Goal: Transaction & Acquisition: Book appointment/travel/reservation

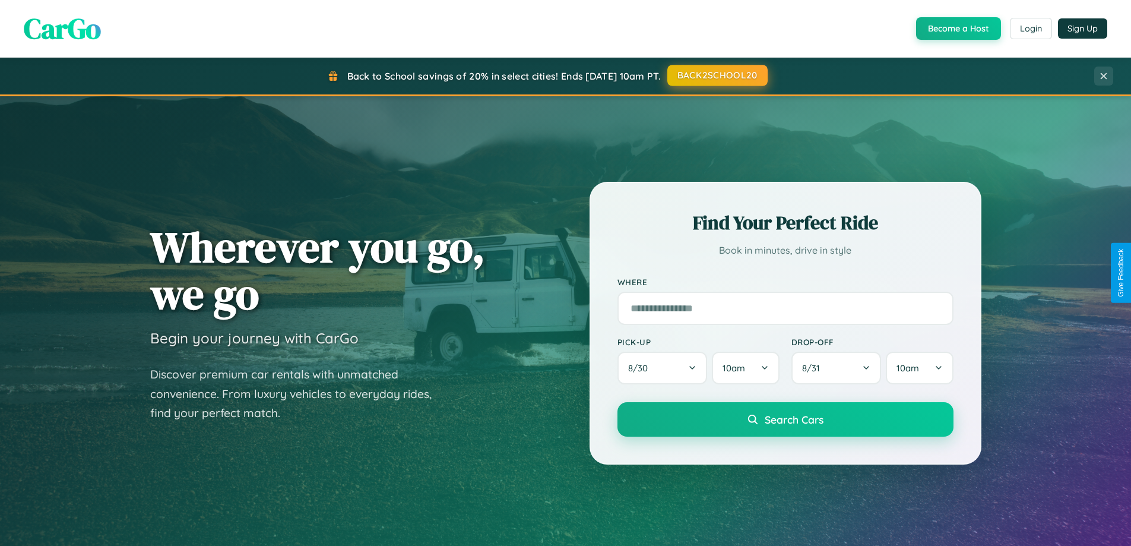
click at [717, 75] on button "BACK2SCHOOL20" at bounding box center [717, 75] width 100 height 21
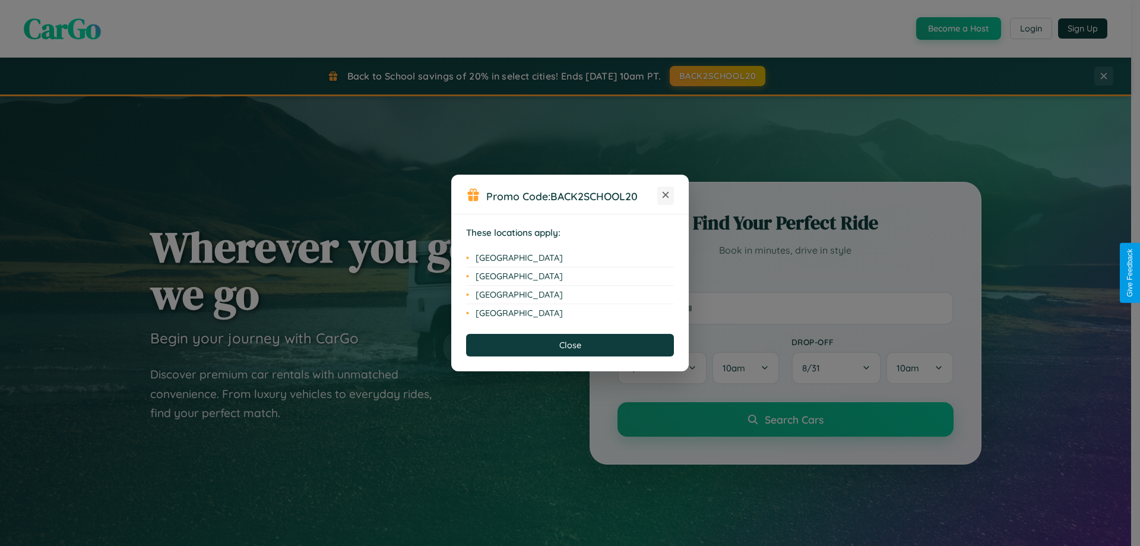
click at [666, 195] on icon at bounding box center [666, 195] width 7 height 7
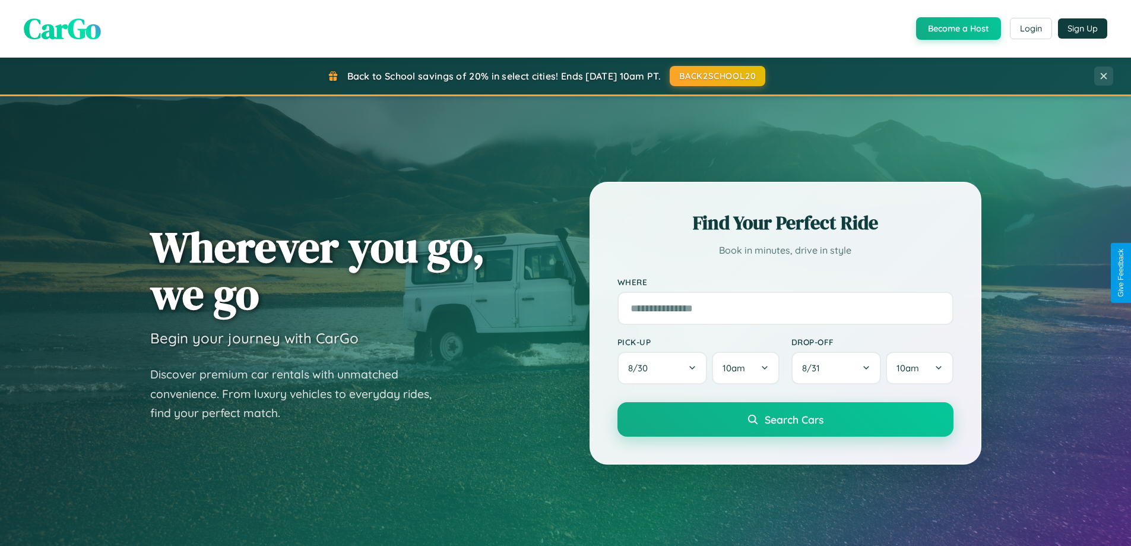
scroll to position [35, 0]
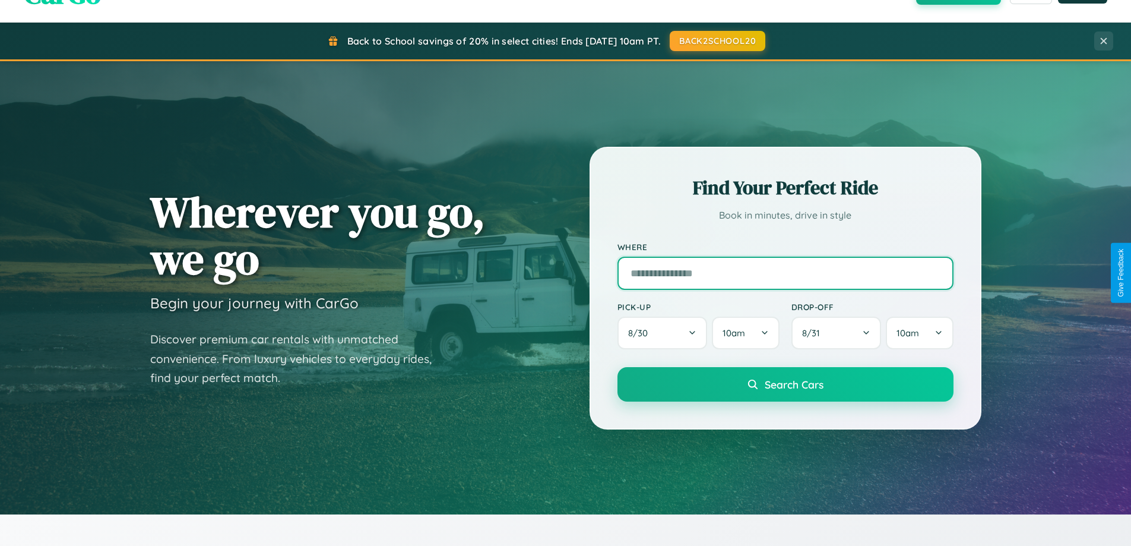
click at [785, 273] on input "text" at bounding box center [786, 273] width 336 height 33
type input "**********"
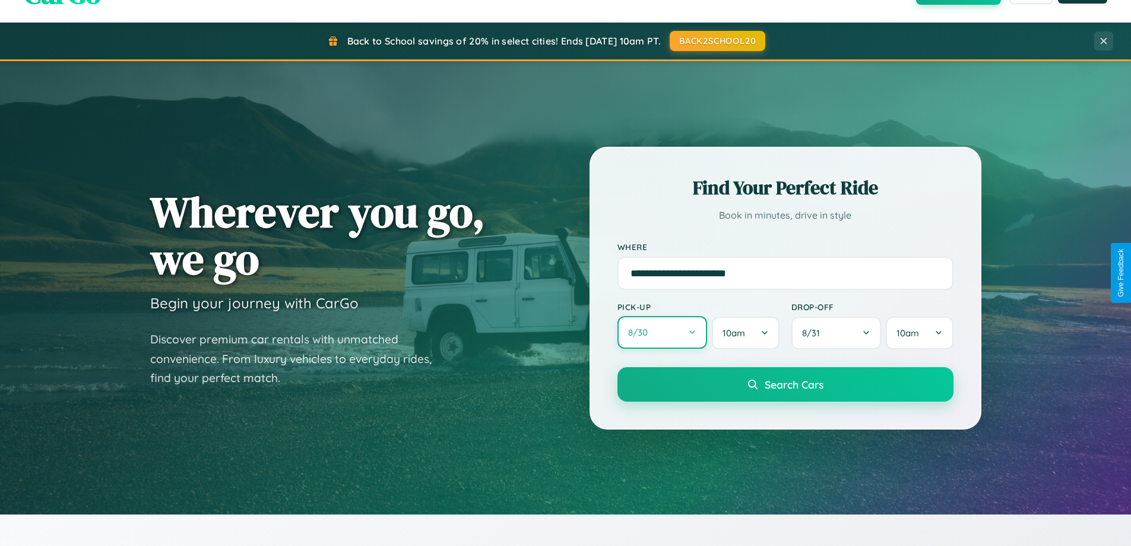
click at [662, 333] on button "8 / 30" at bounding box center [663, 332] width 90 height 33
select select "*"
select select "****"
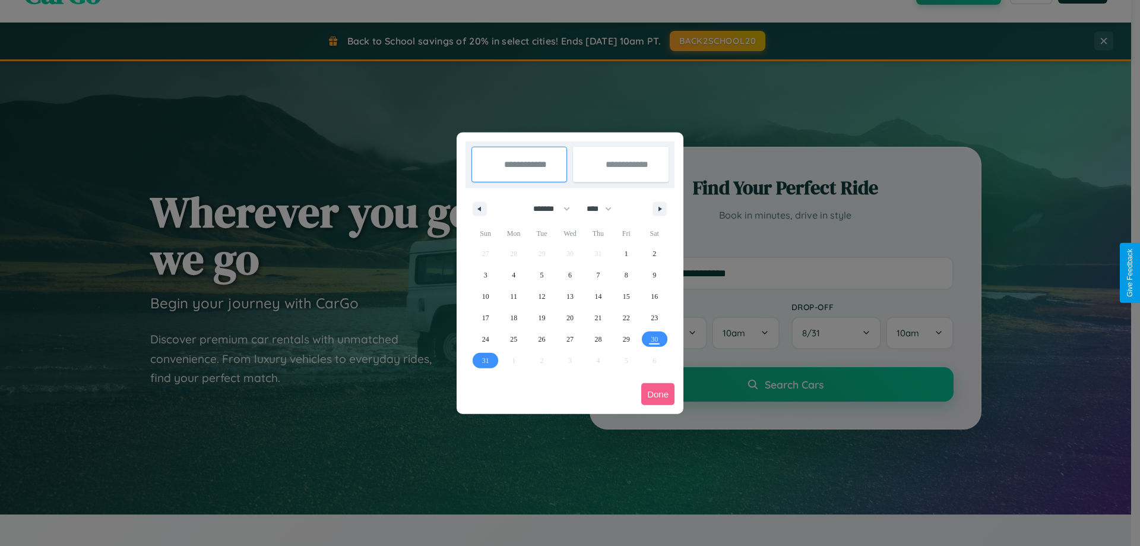
drag, startPoint x: 546, startPoint y: 208, endPoint x: 570, endPoint y: 238, distance: 38.0
click at [546, 208] on select "******* ******** ***** ***** *** **** **** ****** ********* ******* ******** **…" at bounding box center [549, 209] width 50 height 20
select select "*"
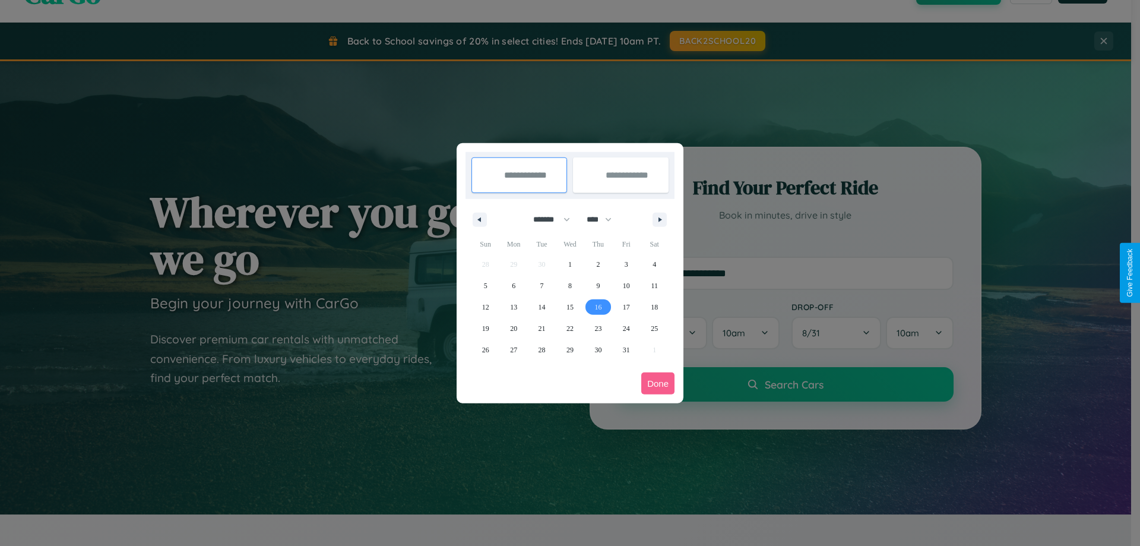
click at [598, 306] on span "16" at bounding box center [597, 306] width 7 height 21
type input "**********"
click at [542, 328] on span "21" at bounding box center [542, 328] width 7 height 21
type input "**********"
click at [658, 383] on button "Done" at bounding box center [657, 383] width 33 height 22
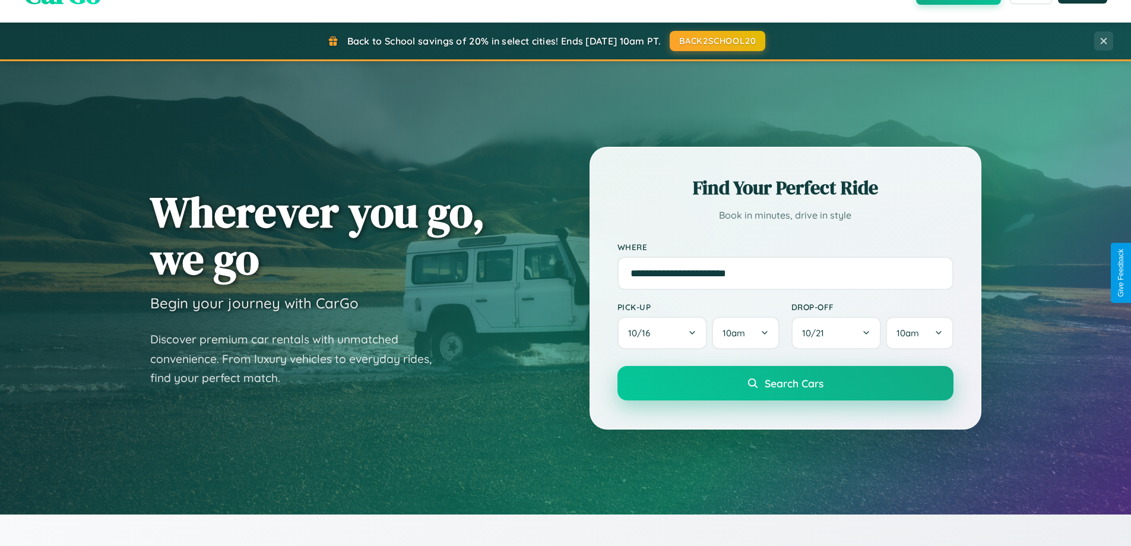
click at [785, 383] on span "Search Cars" at bounding box center [794, 382] width 59 height 13
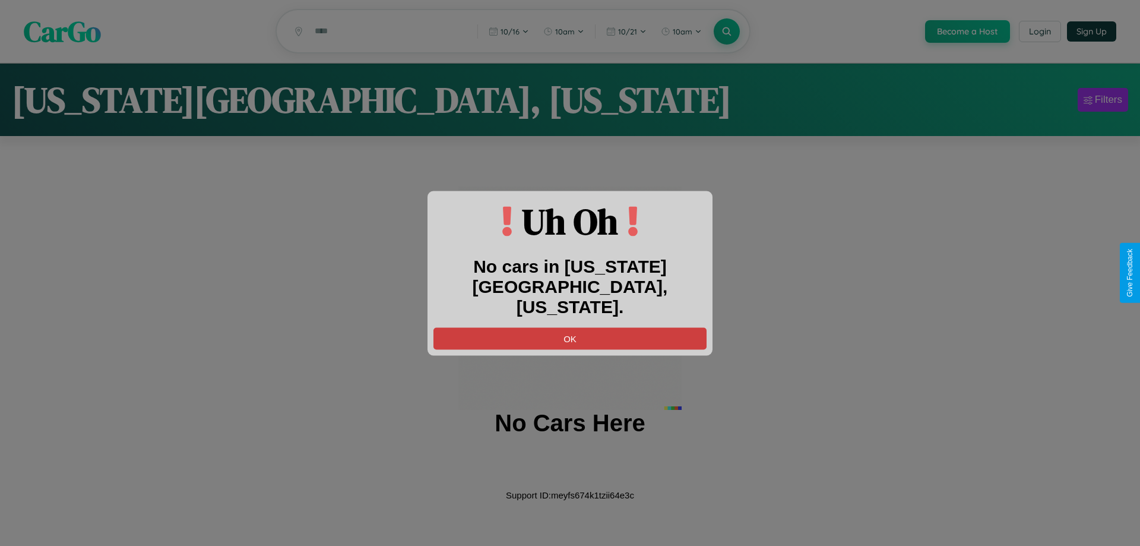
click at [570, 328] on button "OK" at bounding box center [569, 338] width 273 height 22
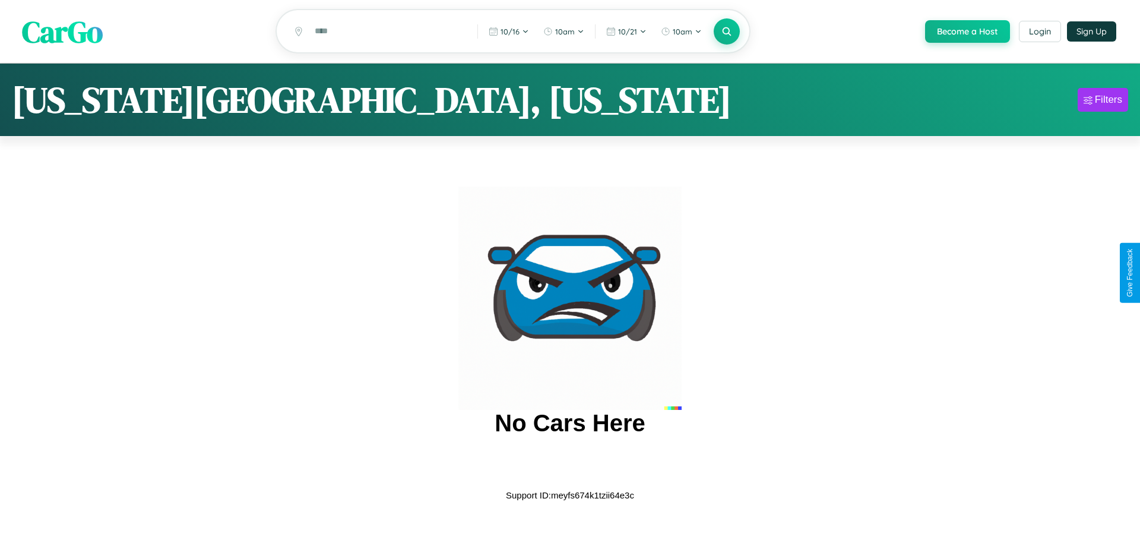
click at [62, 31] on span "CarGo" at bounding box center [62, 31] width 81 height 41
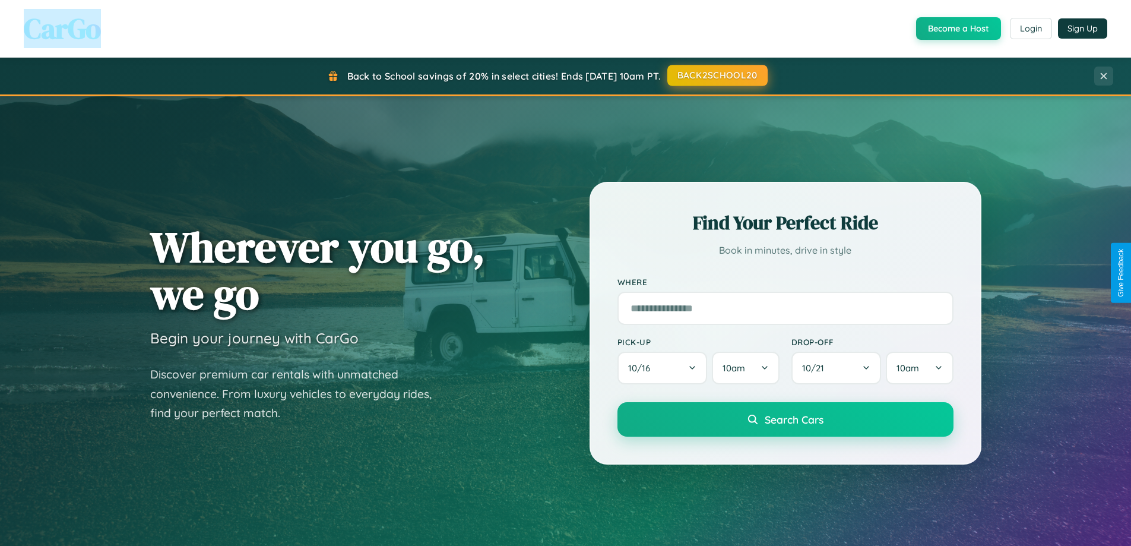
click at [717, 75] on button "BACK2SCHOOL20" at bounding box center [717, 75] width 100 height 21
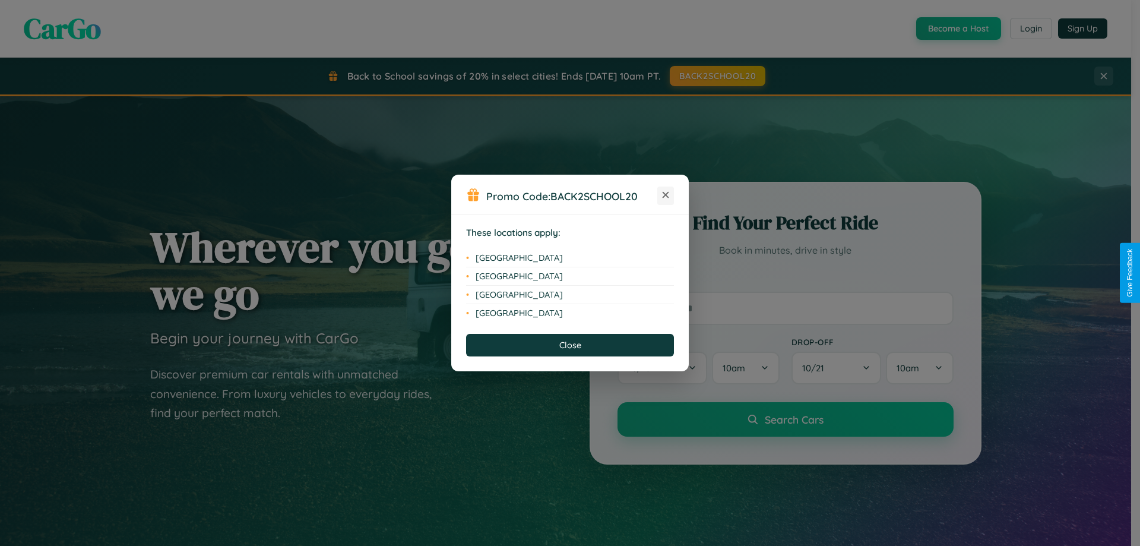
click at [666, 195] on icon at bounding box center [666, 195] width 7 height 7
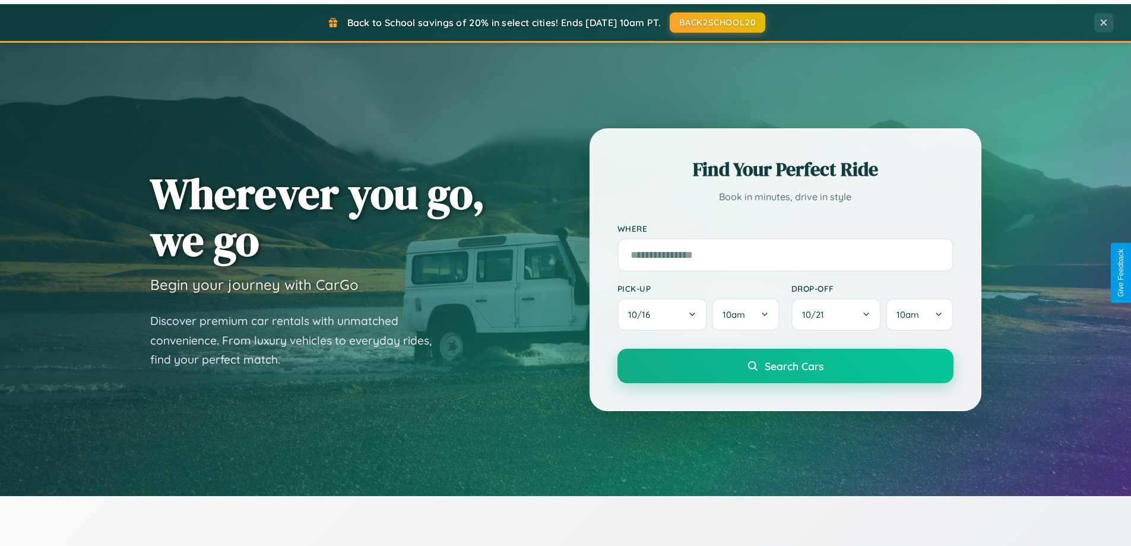
scroll to position [1908, 0]
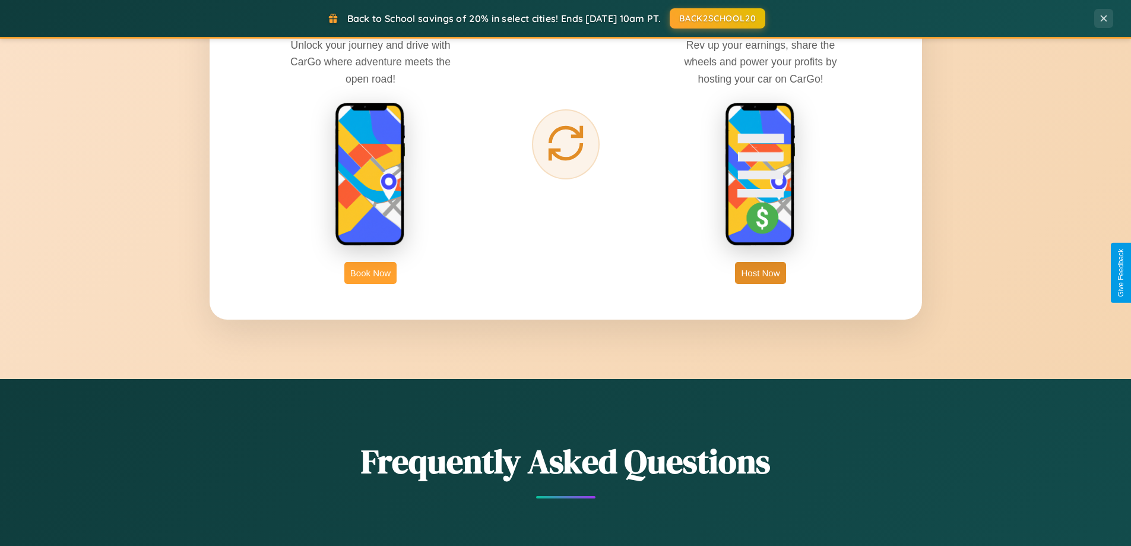
click at [371, 273] on button "Book Now" at bounding box center [370, 273] width 52 height 22
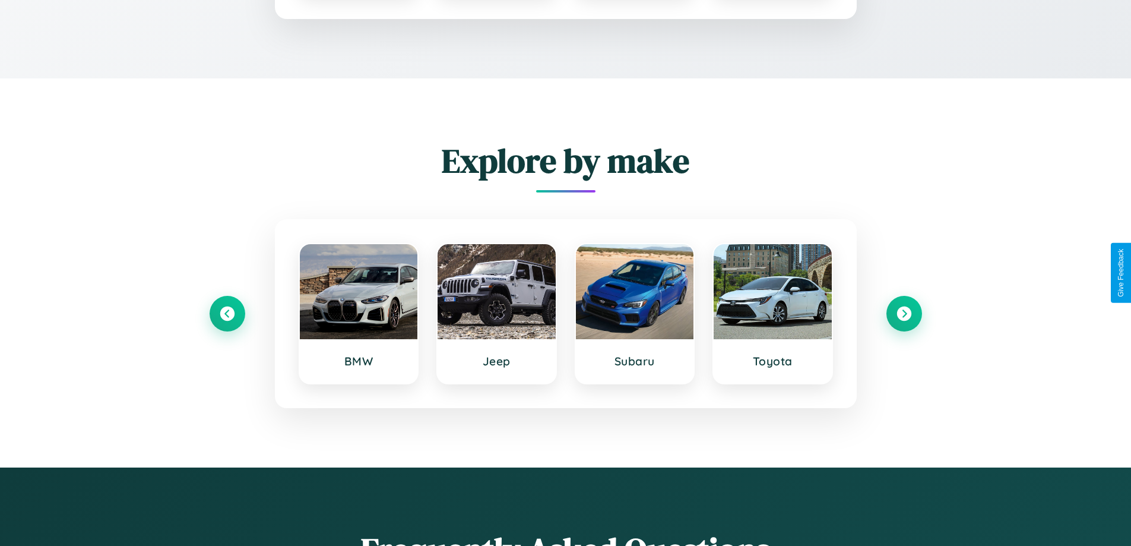
scroll to position [990, 0]
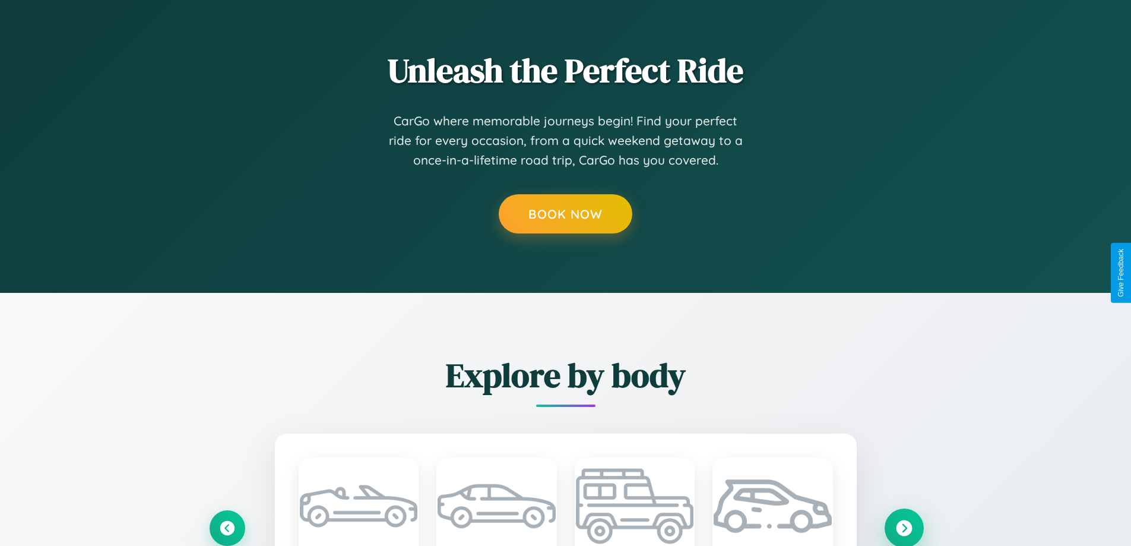
click at [904, 527] on icon at bounding box center [904, 528] width 16 height 16
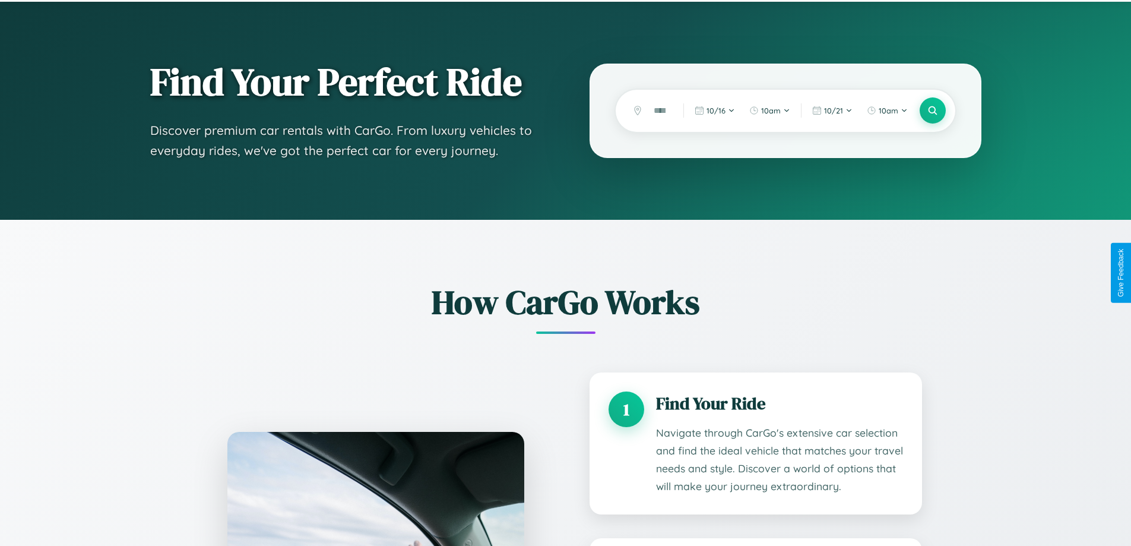
scroll to position [992, 0]
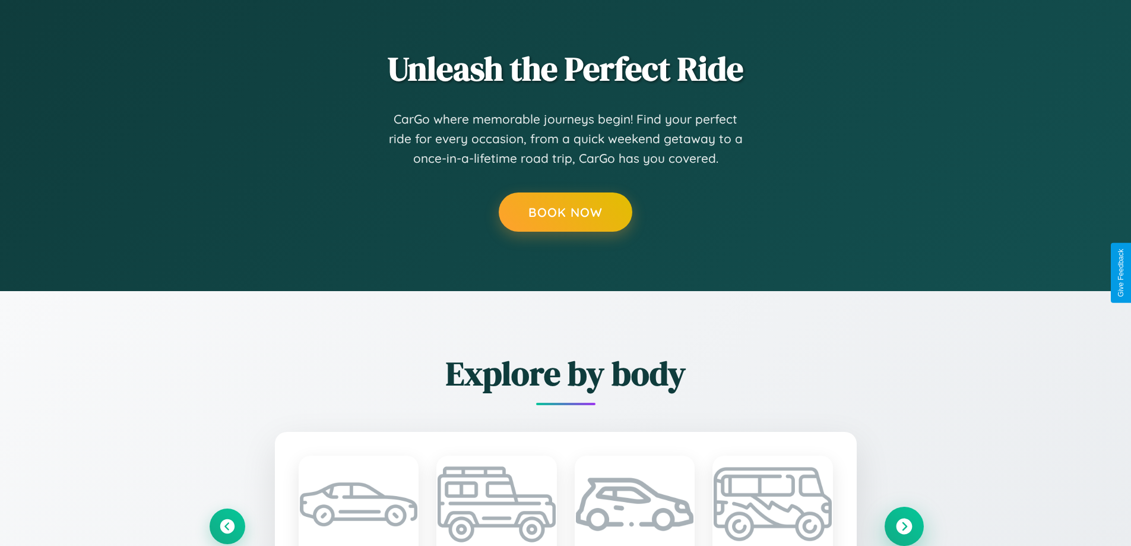
click at [904, 525] on icon at bounding box center [904, 526] width 16 height 16
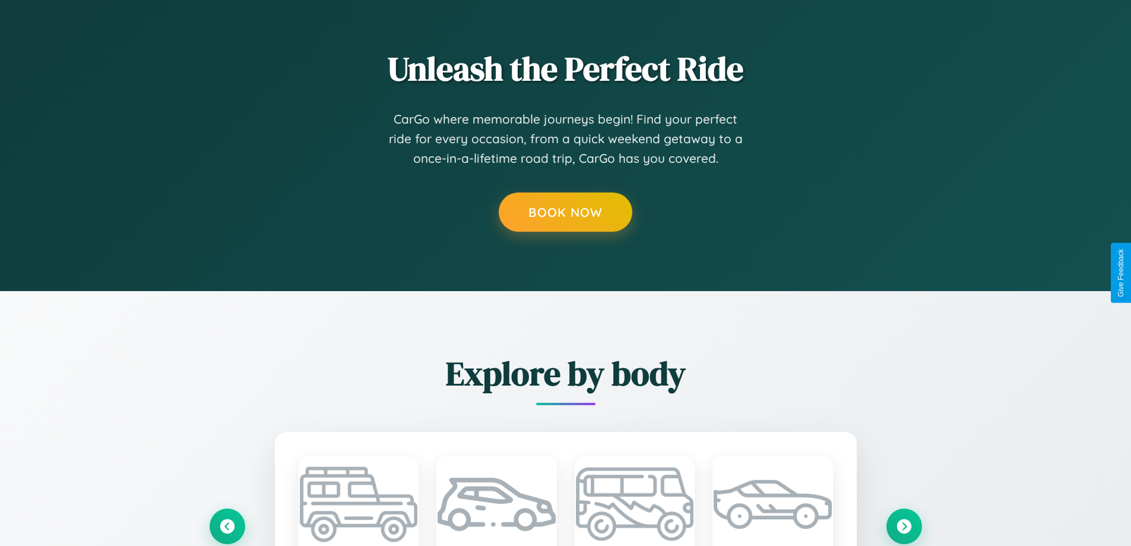
scroll to position [0, 0]
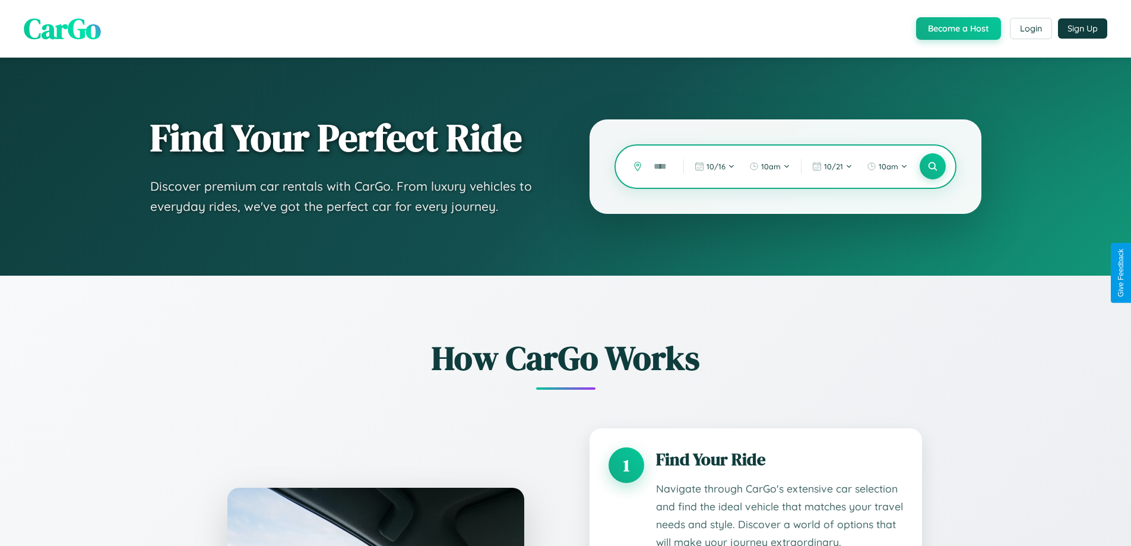
click at [660, 166] on input "text" at bounding box center [660, 166] width 24 height 21
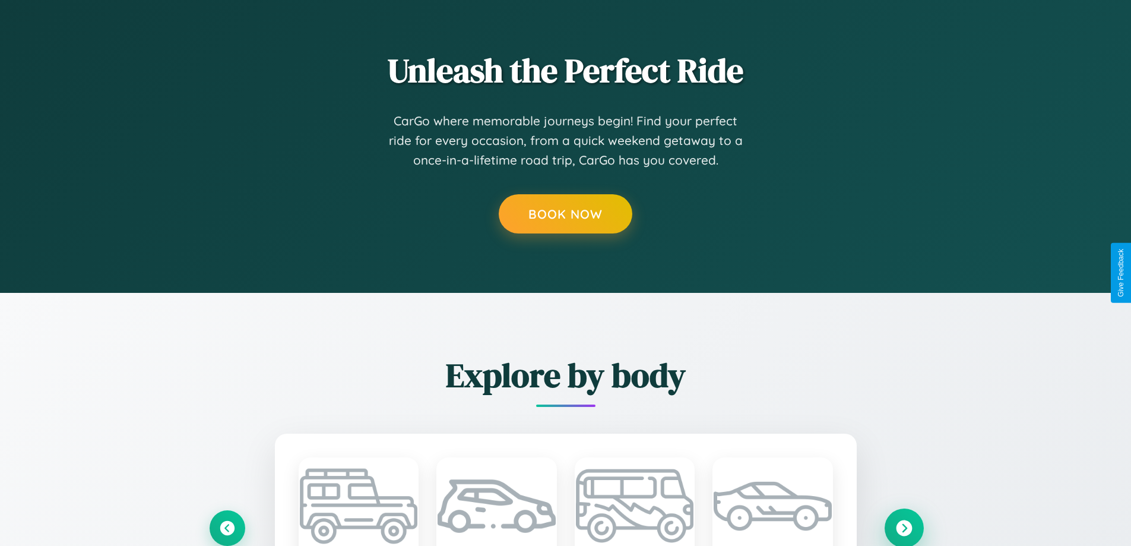
click at [904, 527] on icon at bounding box center [904, 528] width 16 height 16
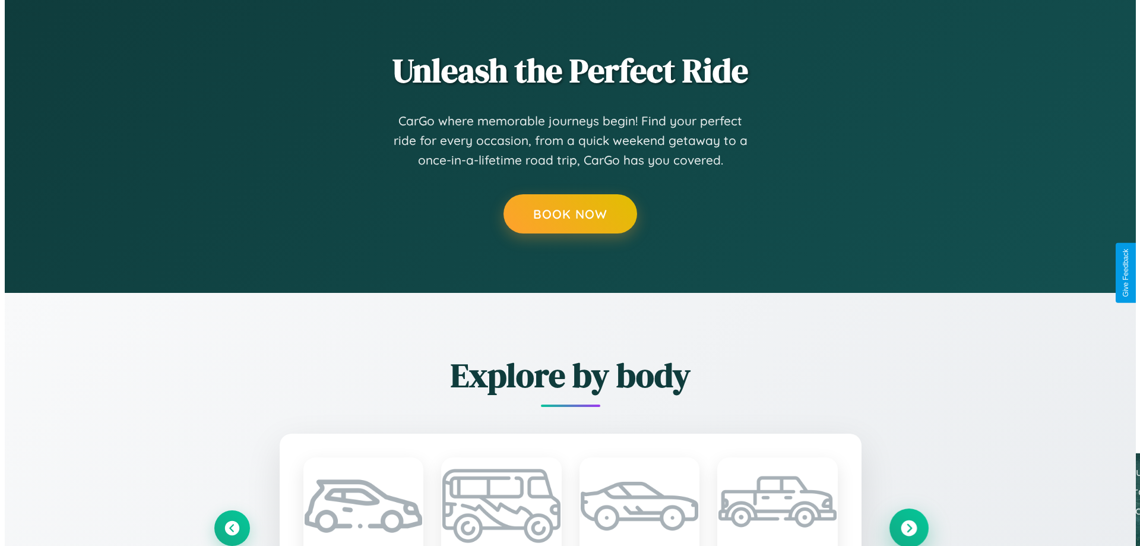
scroll to position [0, 0]
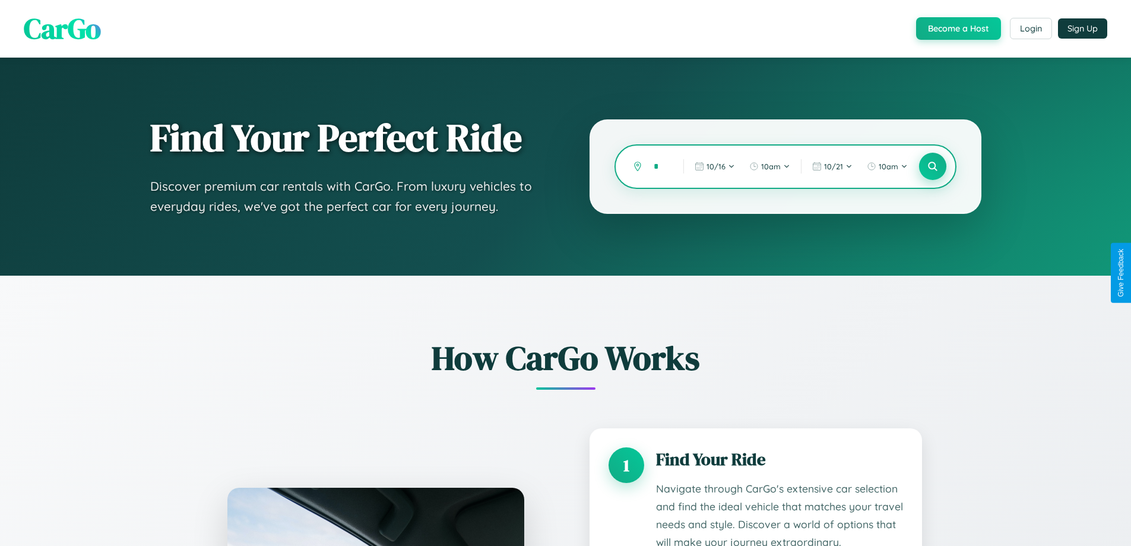
type input "*"
click at [932, 166] on icon at bounding box center [932, 166] width 11 height 11
